Goal: Learn about a topic

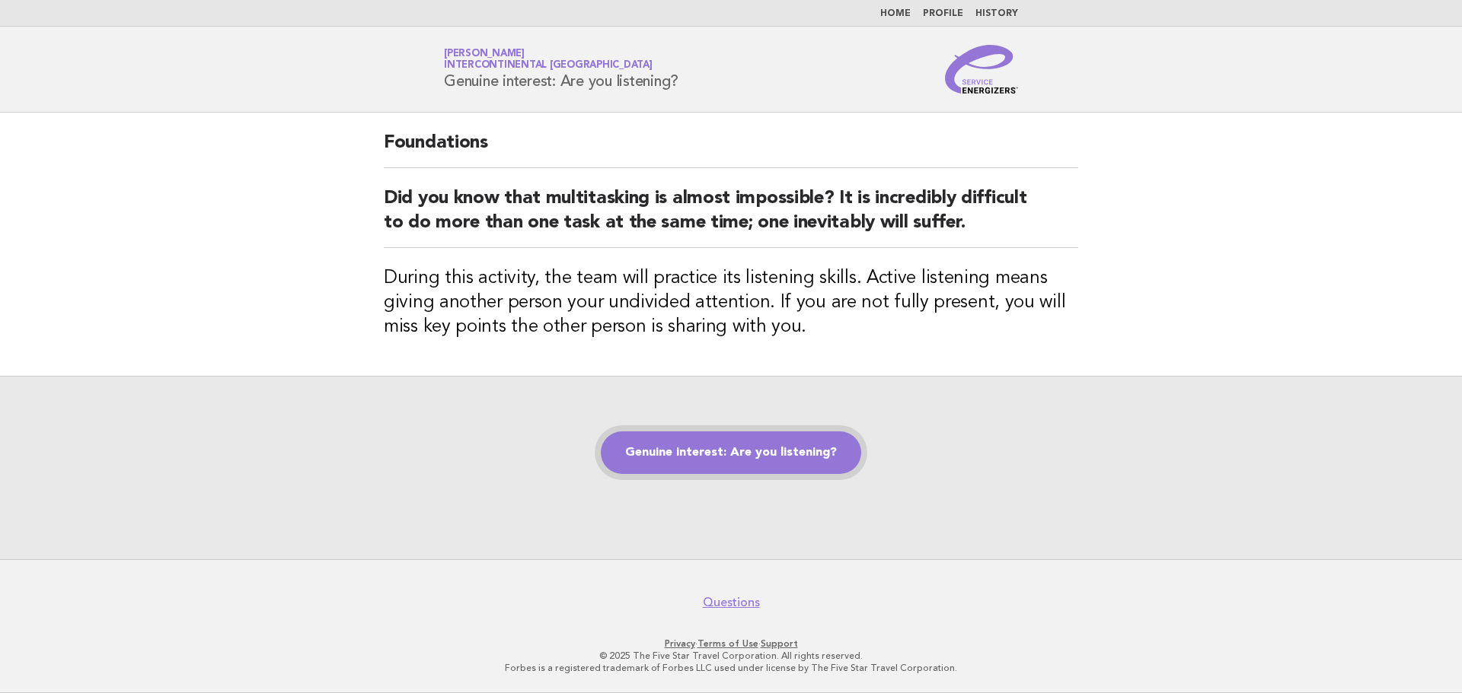
click at [814, 461] on link "Genuine interest: Are you listening?" at bounding box center [731, 453] width 260 height 43
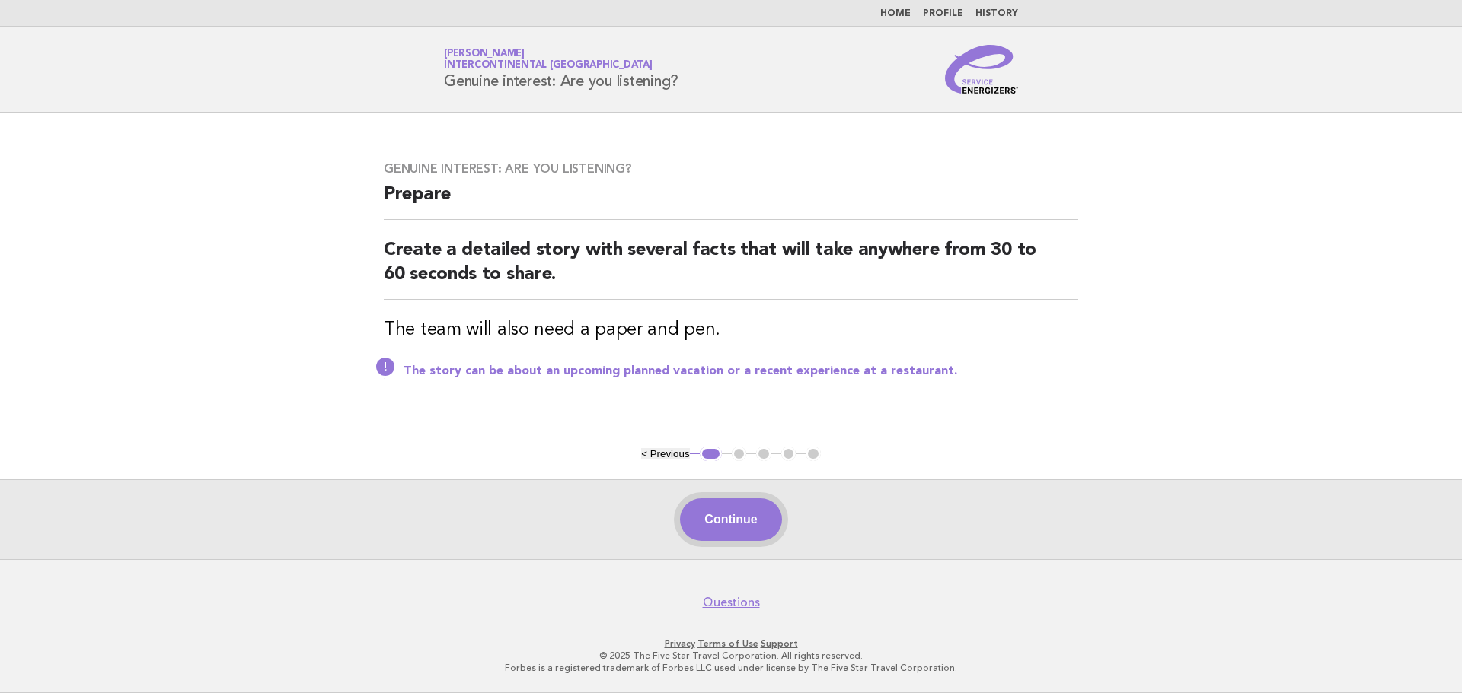
click at [728, 510] on button "Continue" at bounding box center [730, 520] width 101 height 43
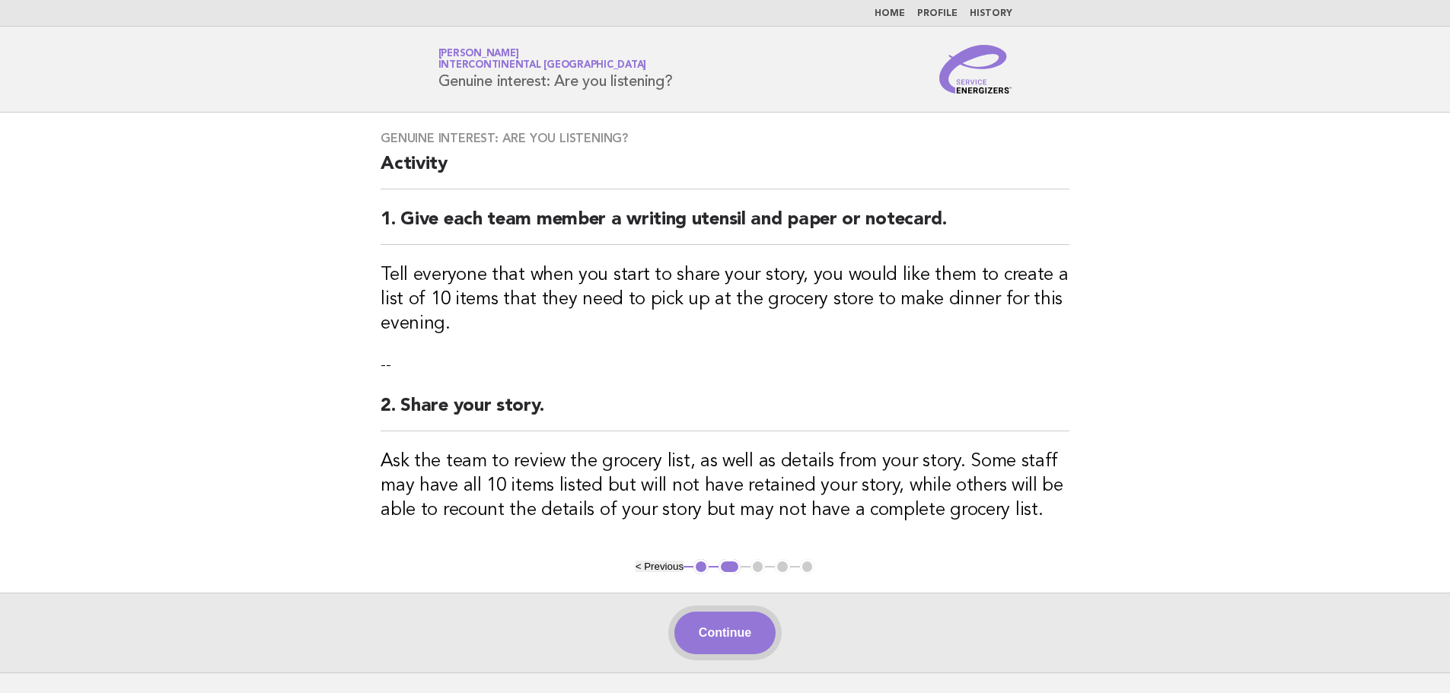
click at [720, 637] on button "Continue" at bounding box center [724, 633] width 101 height 43
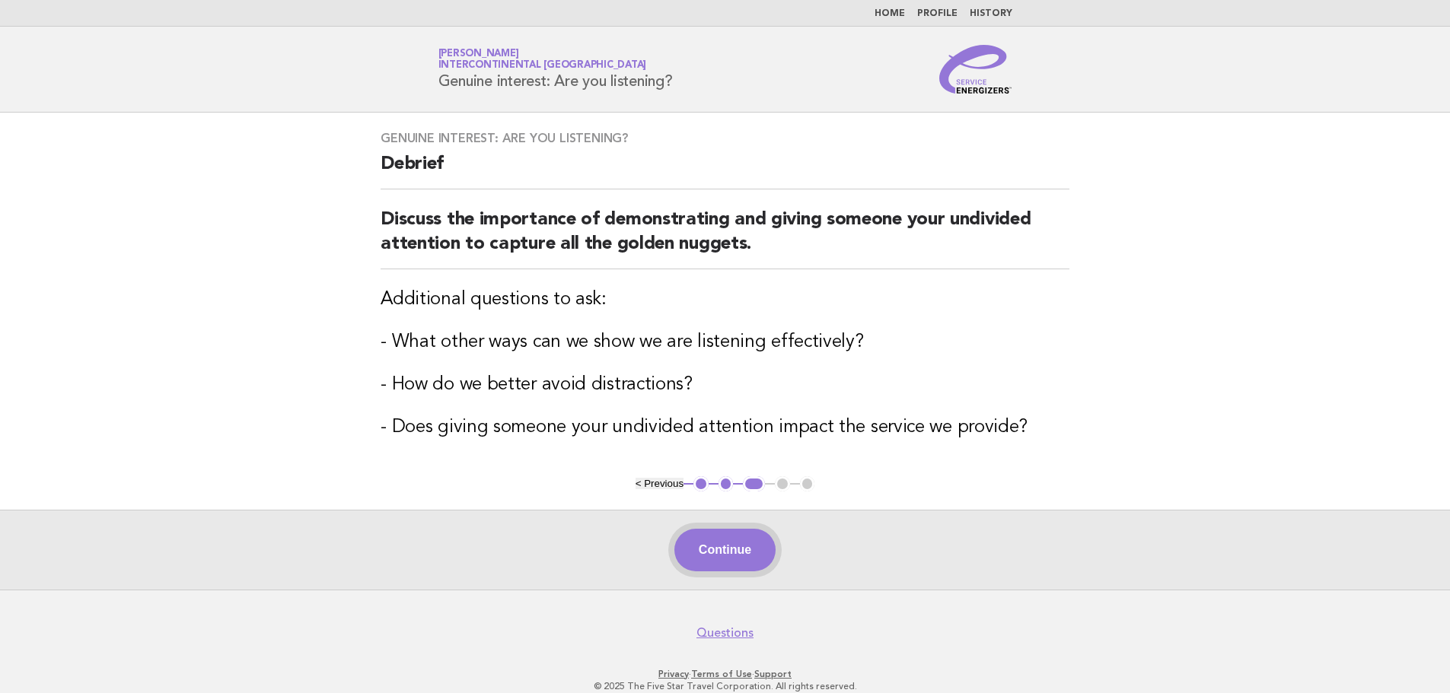
click at [755, 559] on button "Continue" at bounding box center [724, 550] width 101 height 43
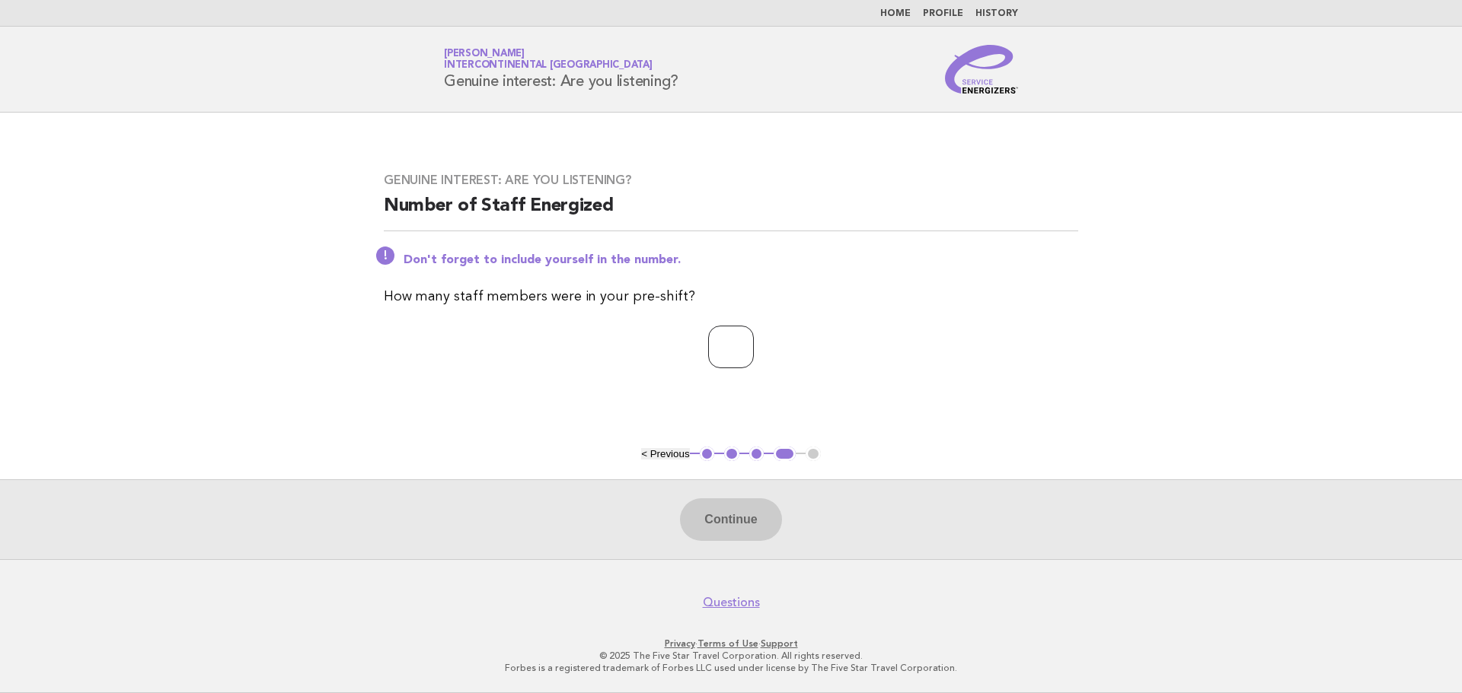
click at [740, 346] on input "number" at bounding box center [731, 347] width 46 height 43
type input "*"
click at [754, 343] on input "*" at bounding box center [731, 347] width 46 height 43
click at [754, 342] on input "*" at bounding box center [731, 347] width 46 height 43
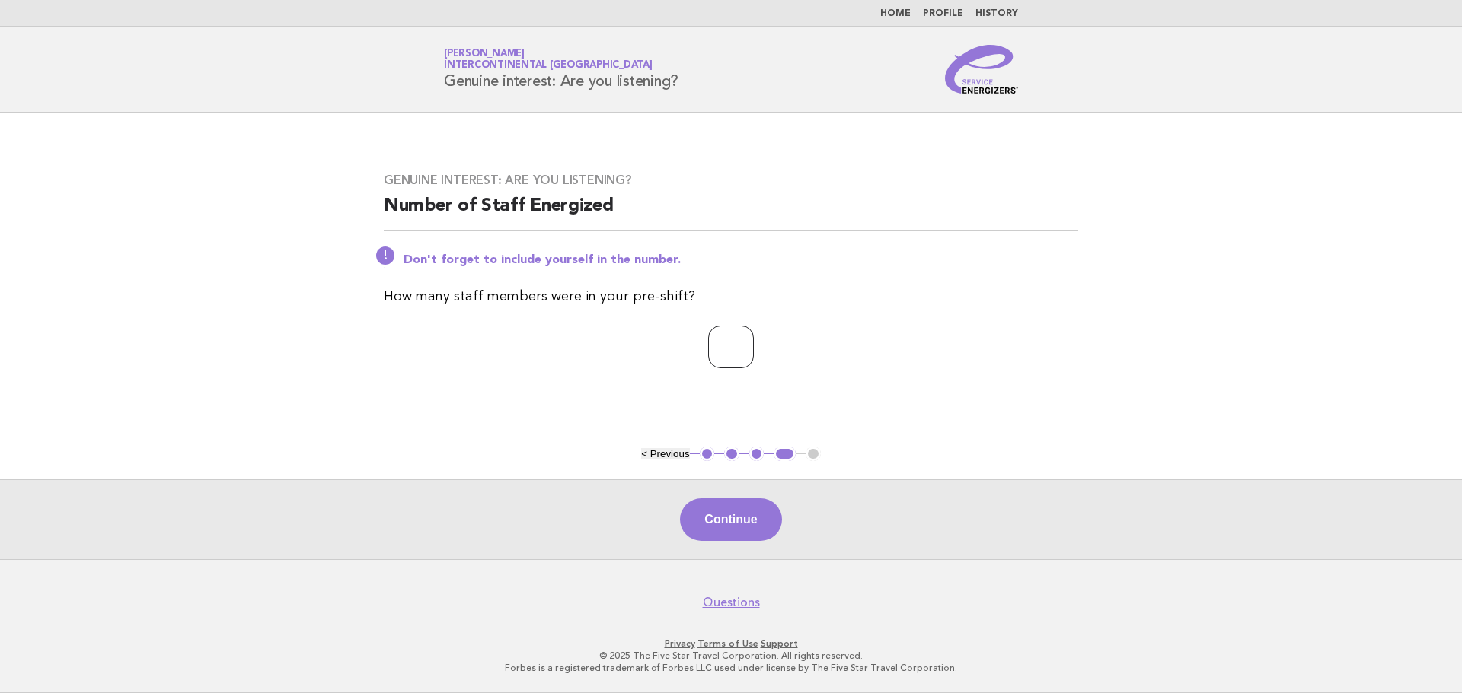
click at [754, 342] on input "*" at bounding box center [731, 347] width 46 height 43
type input "*"
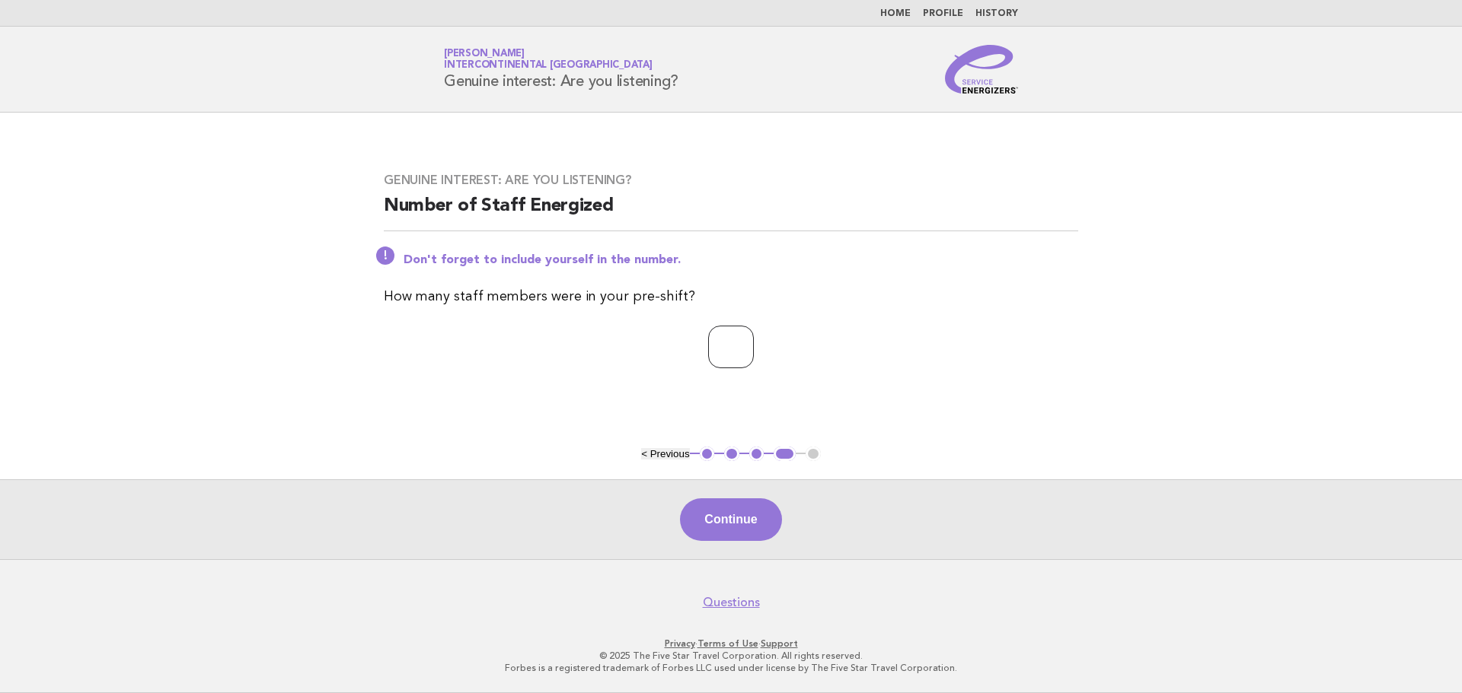
click at [754, 342] on input "*" at bounding box center [731, 347] width 46 height 43
click at [742, 521] on button "Continue" at bounding box center [730, 520] width 101 height 43
